Goal: Information Seeking & Learning: Find specific fact

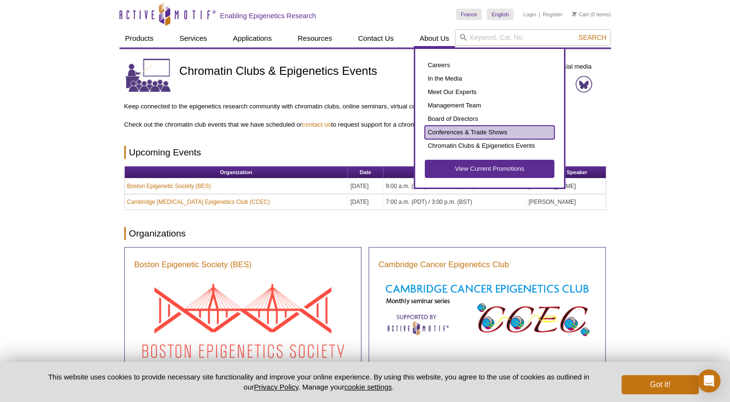
click at [448, 131] on link "Conferences & Trade Shows" at bounding box center [490, 132] width 130 height 13
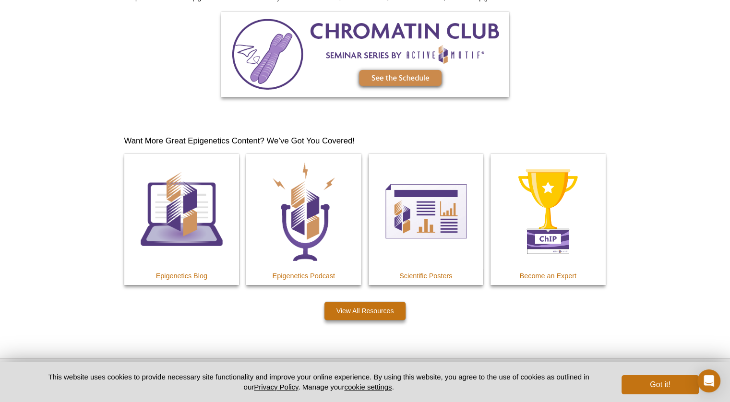
scroll to position [998, 0]
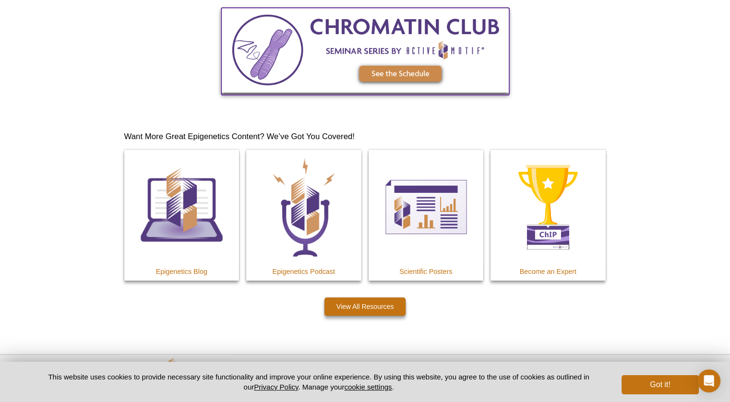
click at [407, 63] on img at bounding box center [365, 50] width 288 height 85
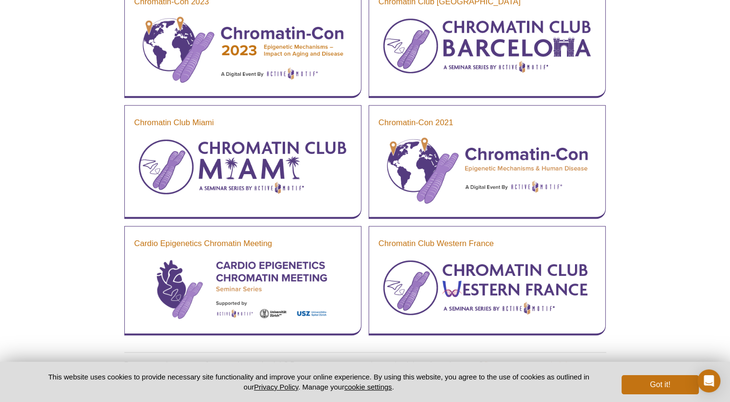
scroll to position [879, 0]
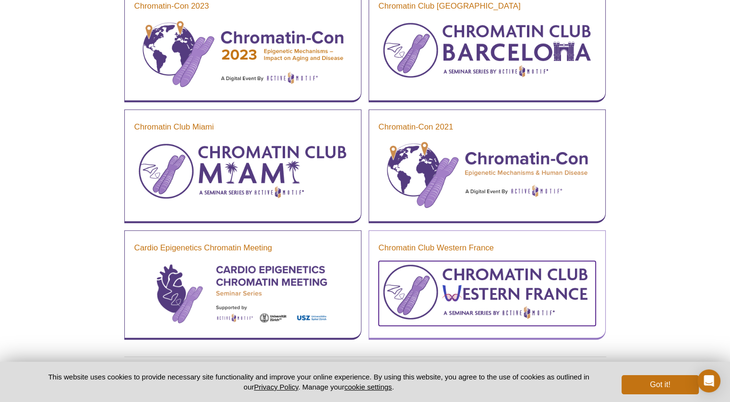
click at [509, 278] on img at bounding box center [487, 292] width 217 height 62
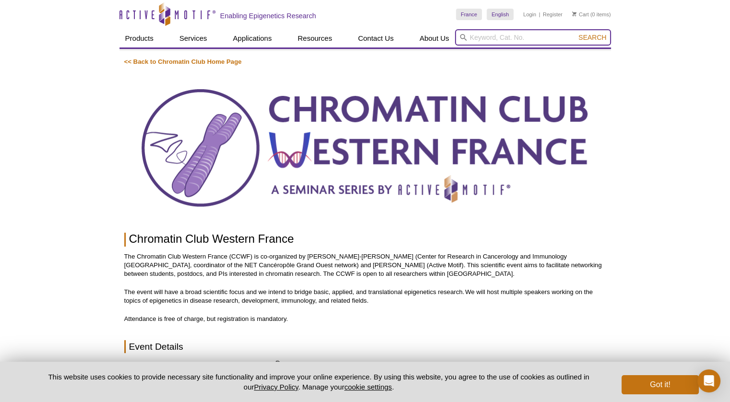
click at [522, 38] on input "search" at bounding box center [533, 37] width 156 height 16
type input "12 december"
click at [576, 33] on button "Search" at bounding box center [593, 37] width 34 height 9
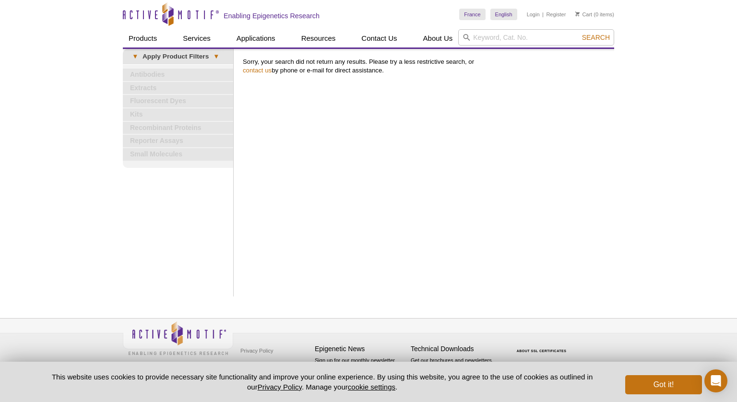
drag, startPoint x: 536, startPoint y: 345, endPoint x: 484, endPoint y: 212, distance: 142.9
click at [484, 212] on div "Active Motif Logo Enabling Epigenetics Research 0 Search Skip to content Active…" at bounding box center [368, 201] width 737 height 402
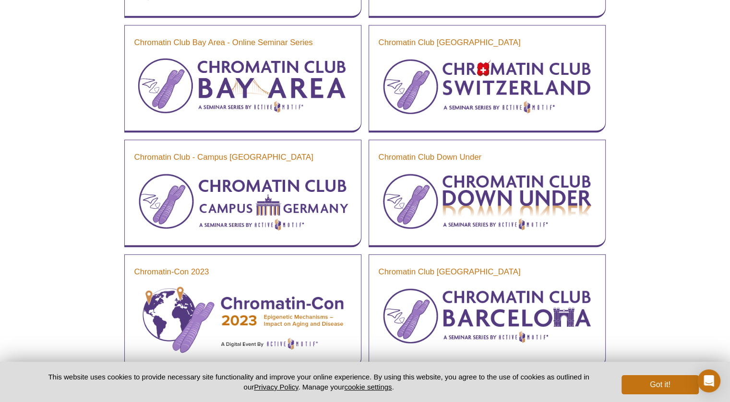
scroll to position [614, 0]
